Goal: Book appointment/travel/reservation

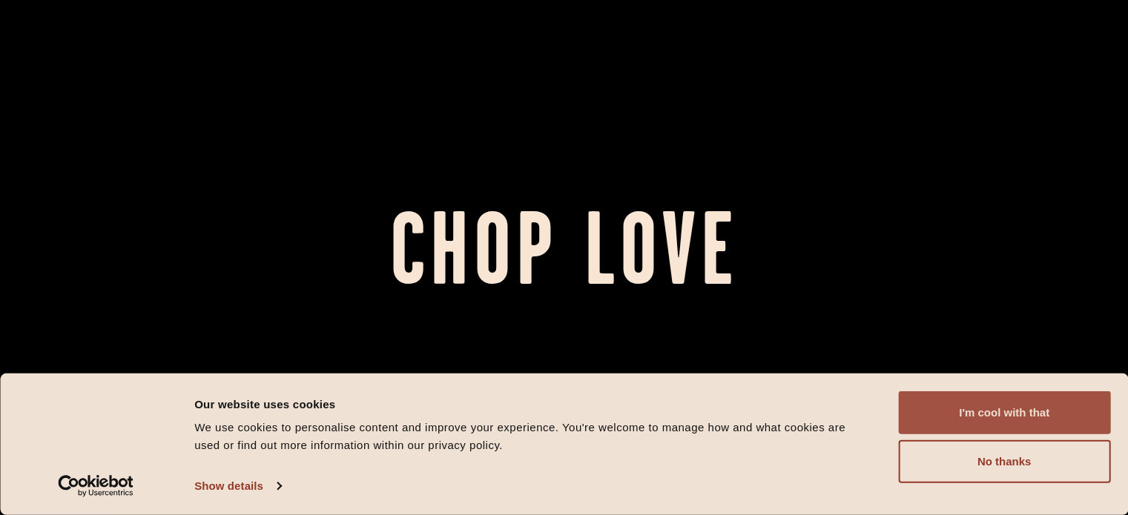
click at [1021, 414] on button "I'm cool with that" at bounding box center [1004, 412] width 212 height 43
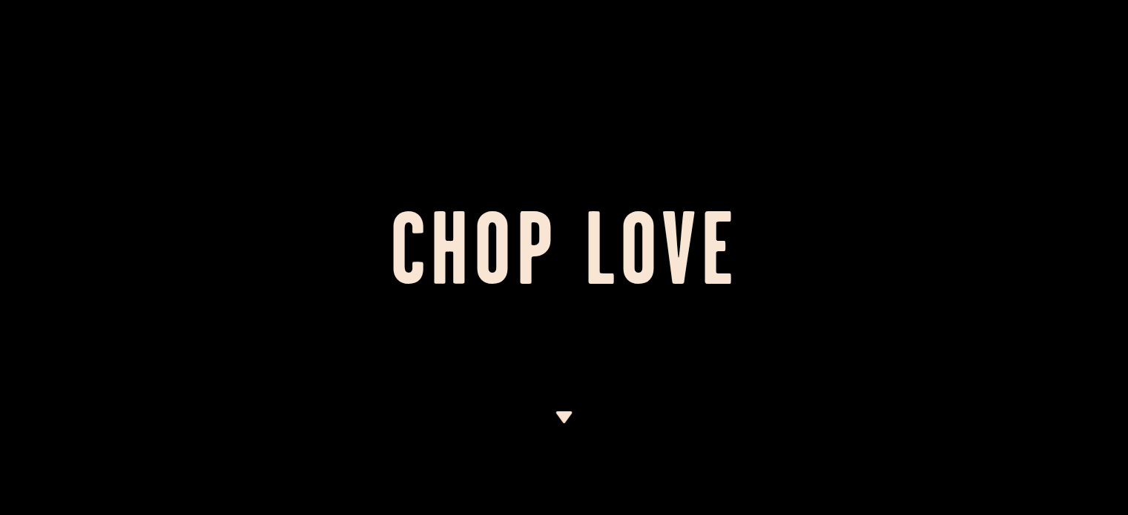
click at [561, 411] on img at bounding box center [564, 417] width 19 height 12
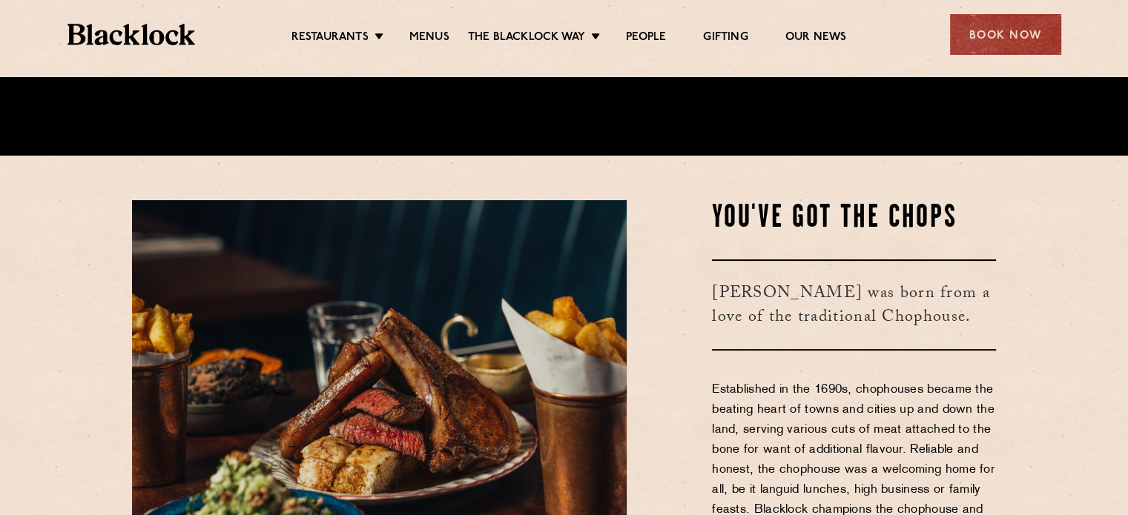
scroll to position [394, 0]
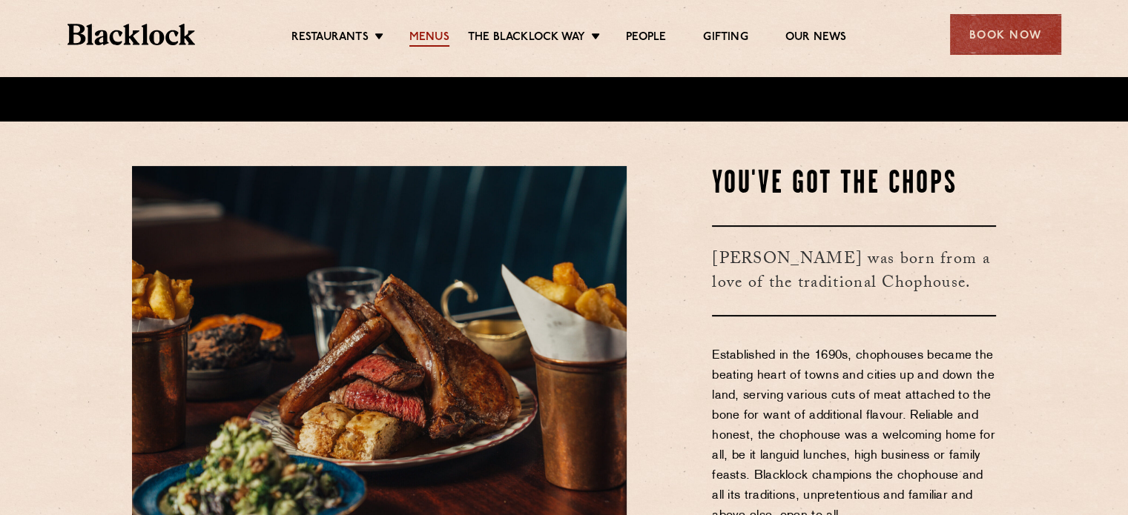
click at [433, 38] on link "Menus" at bounding box center [429, 38] width 40 height 16
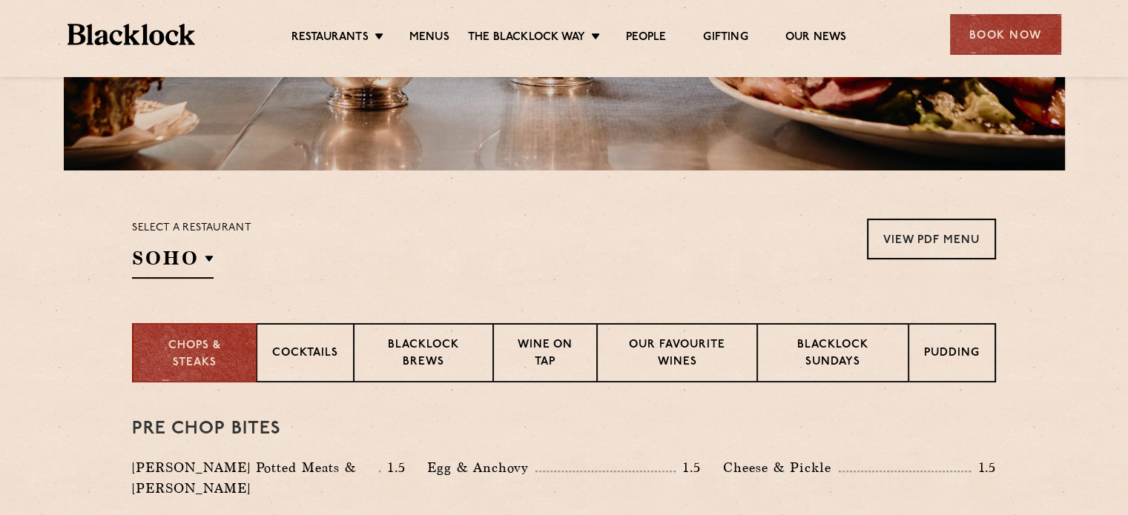
scroll to position [367, 0]
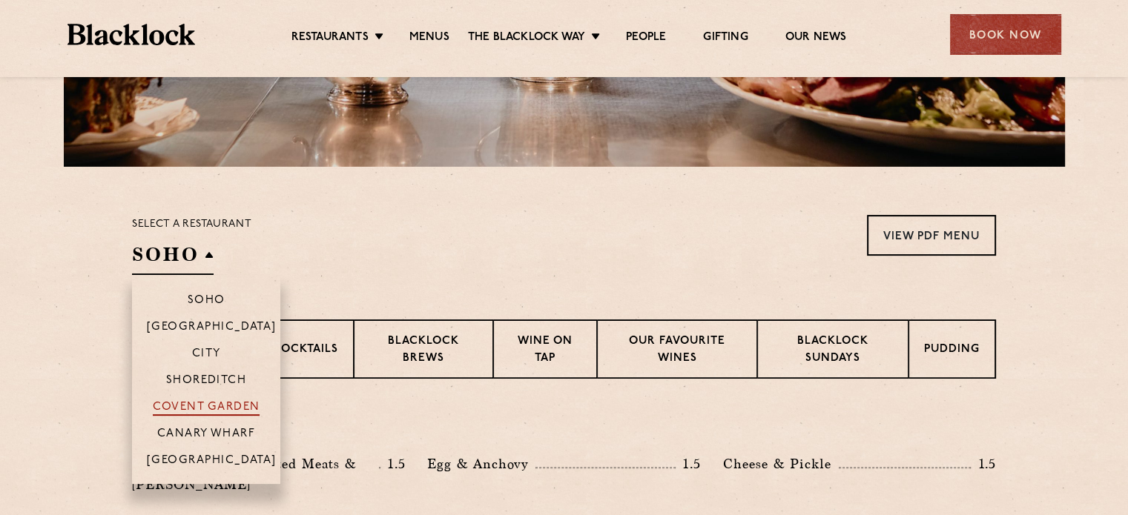
click at [204, 414] on p "Covent Garden" at bounding box center [207, 408] width 108 height 15
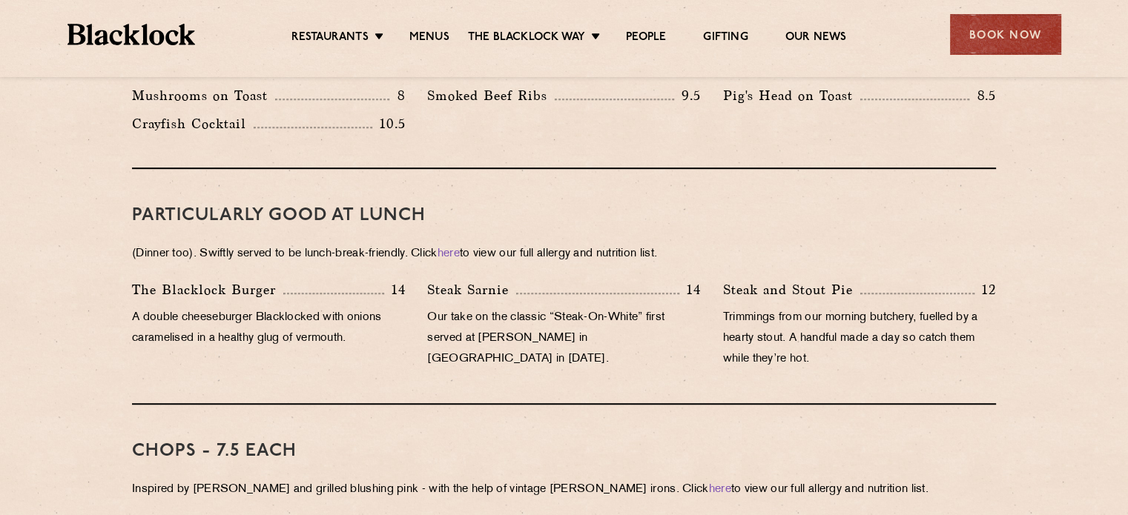
scroll to position [878, 0]
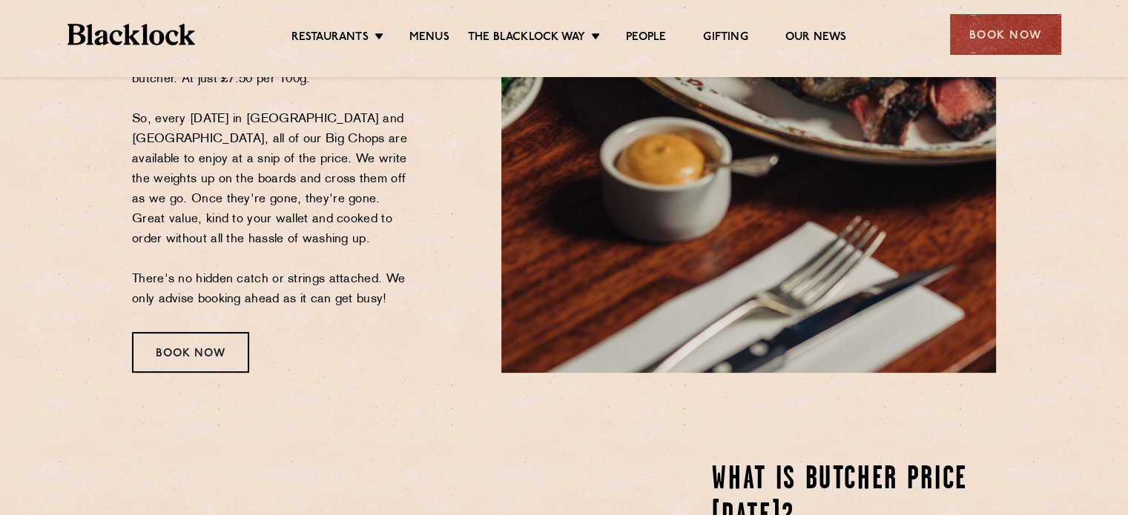
scroll to position [520, 0]
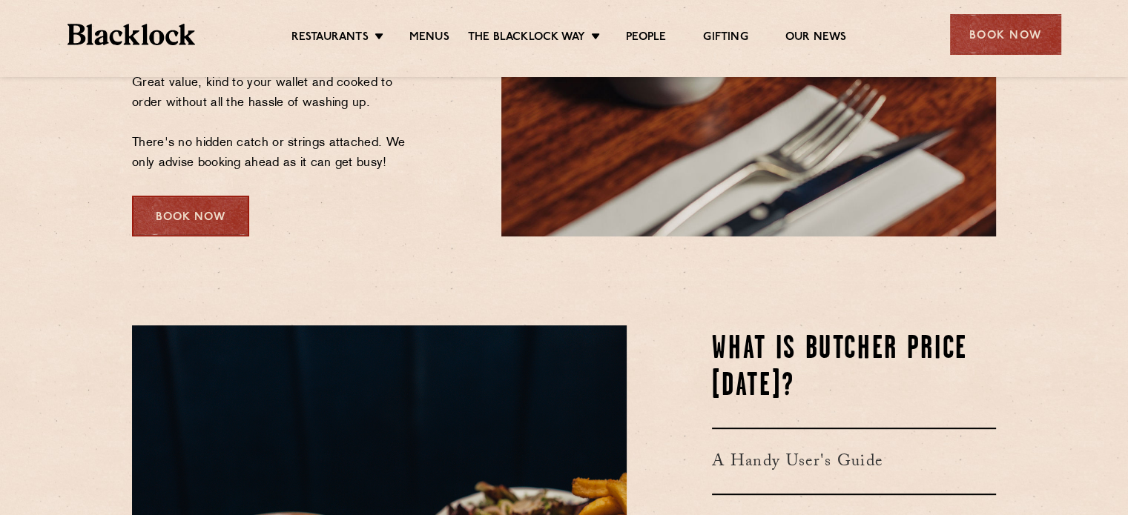
click at [213, 216] on div "Book Now" at bounding box center [190, 216] width 117 height 41
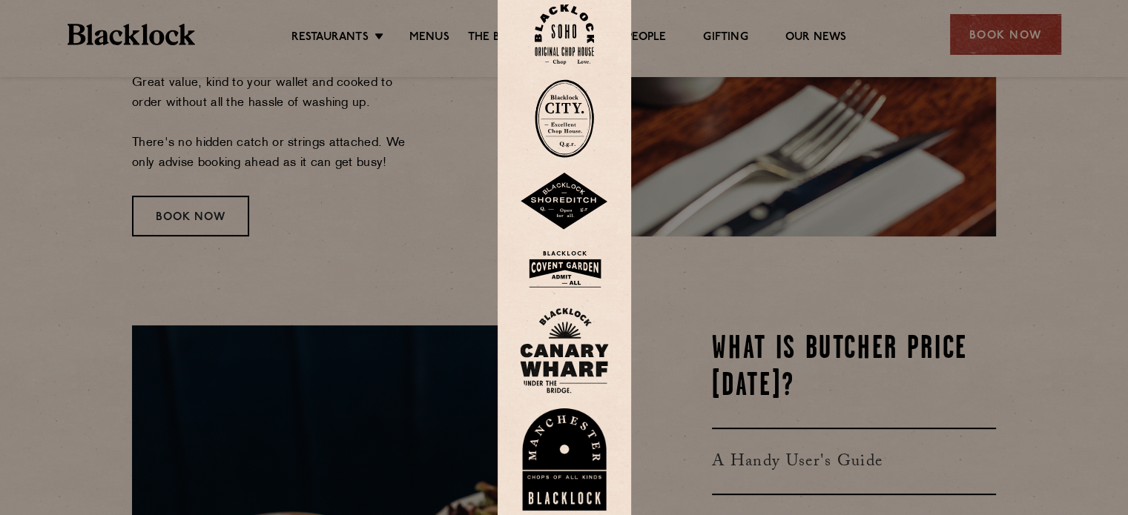
click at [574, 257] on img at bounding box center [564, 269] width 89 height 48
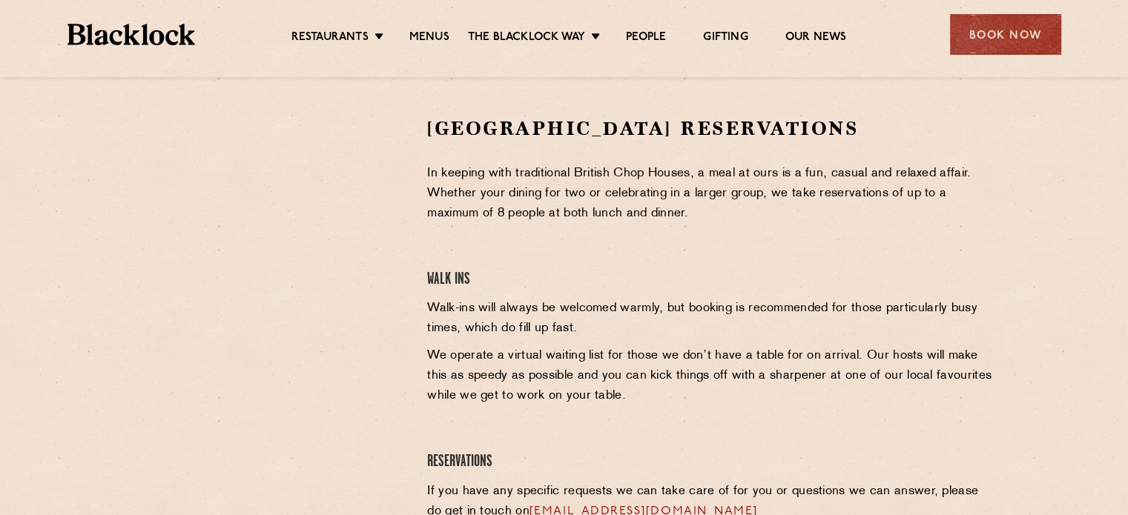
scroll to position [507, 0]
